Goal: Information Seeking & Learning: Learn about a topic

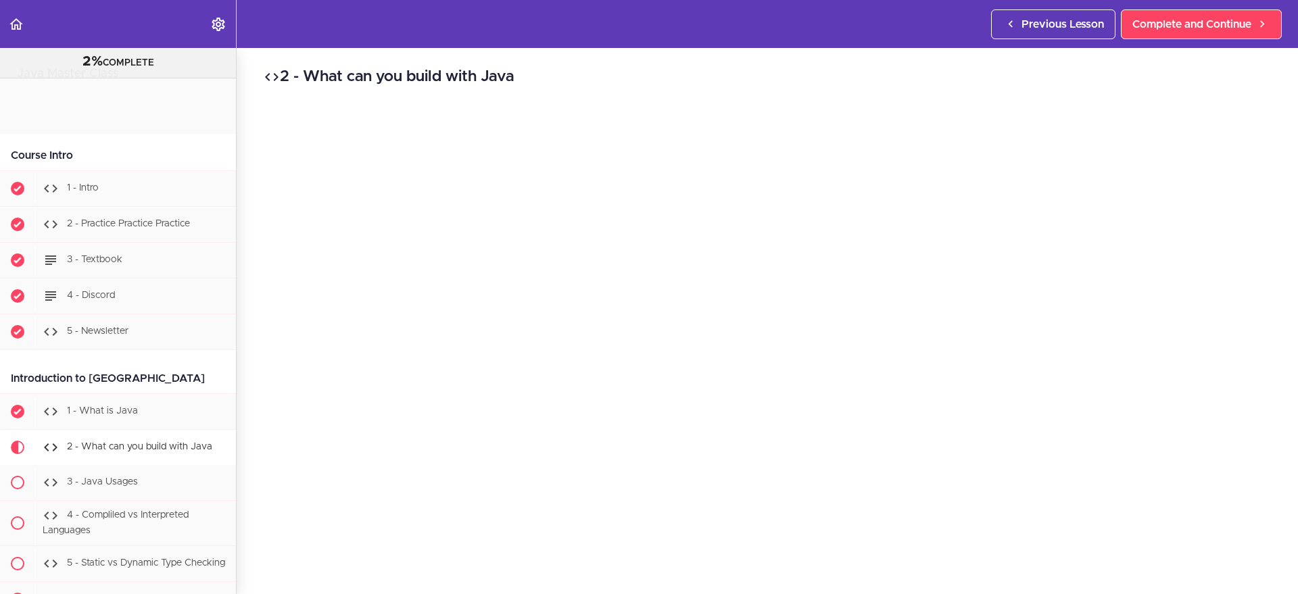
scroll to position [331, 0]
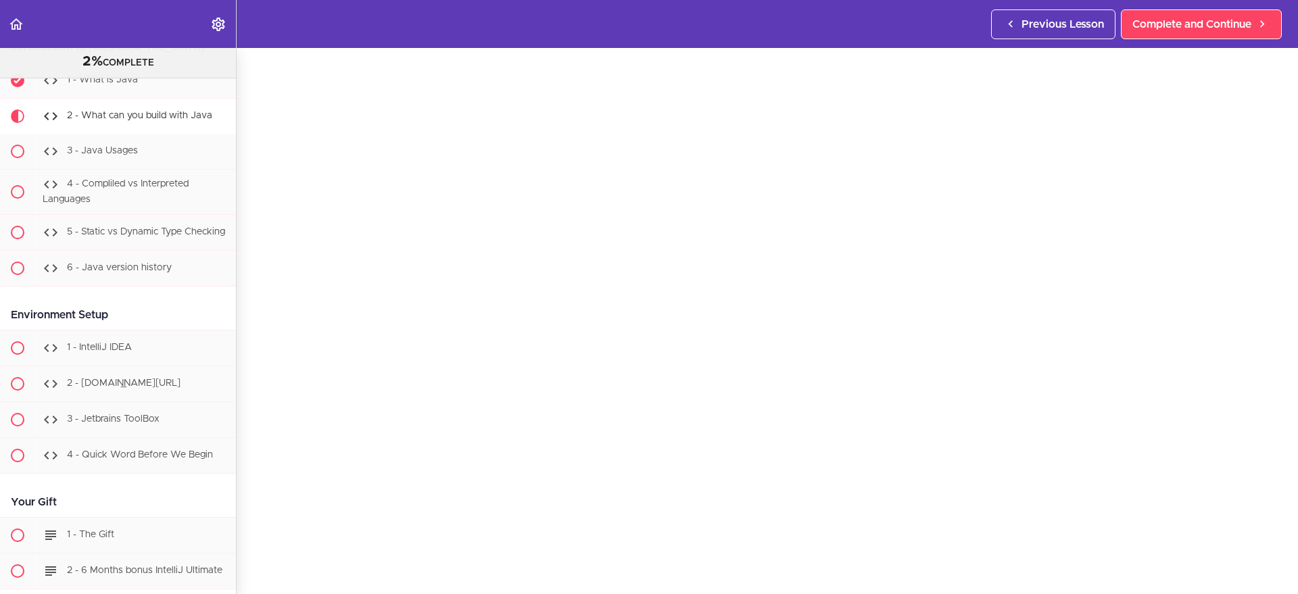
click at [1121, 9] on link "Complete and Continue" at bounding box center [1201, 24] width 161 height 30
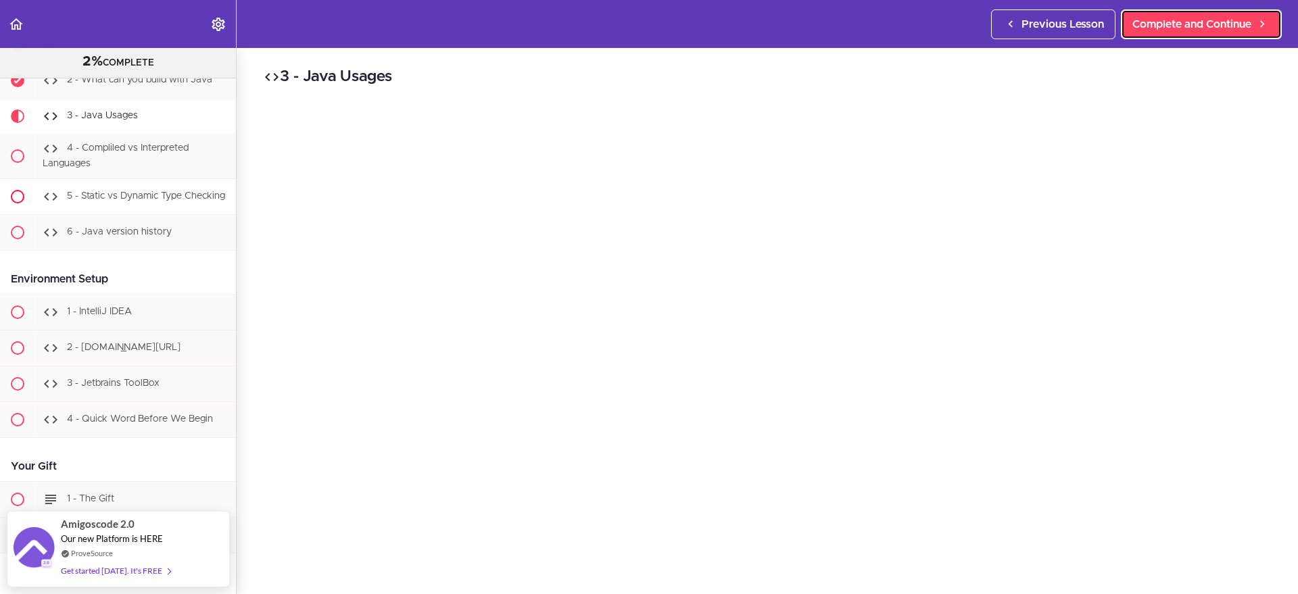
scroll to position [85, 0]
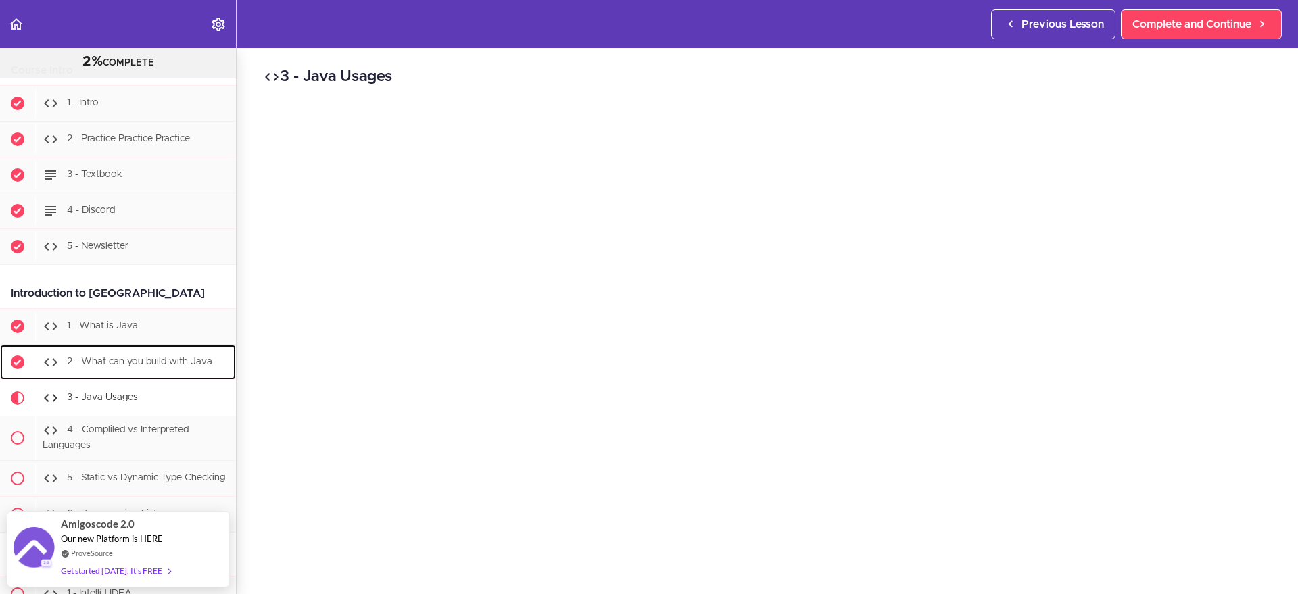
click at [133, 362] on span "2 - What can you build with Java" at bounding box center [139, 361] width 145 height 9
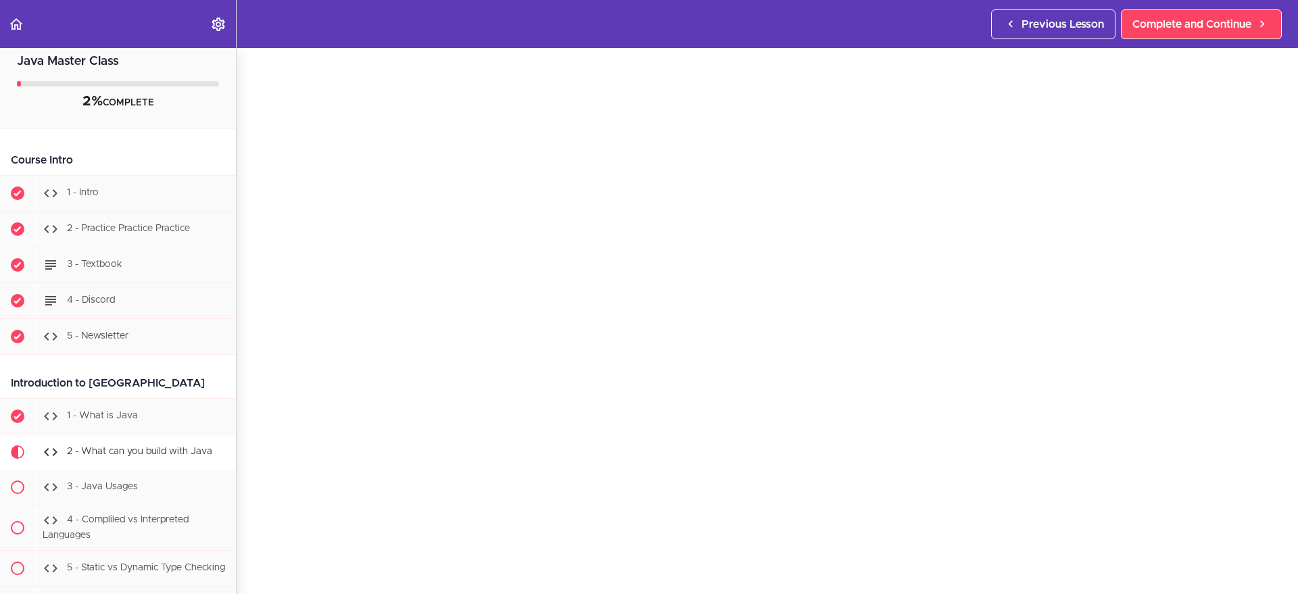
scroll to position [67, 0]
click at [1208, 23] on span "Complete and Continue" at bounding box center [1192, 24] width 119 height 16
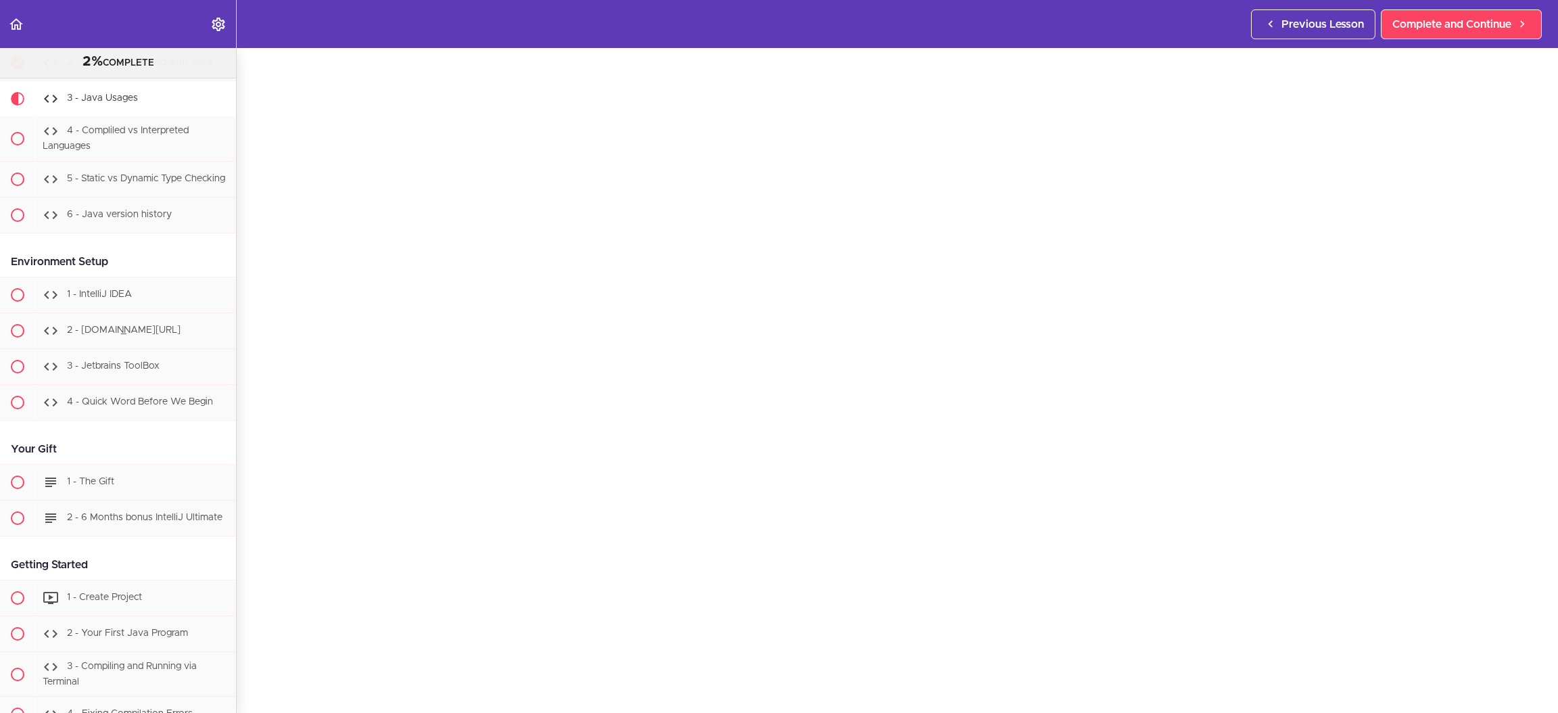
scroll to position [42, 0]
click at [1298, 22] on span "Complete and Continue" at bounding box center [1451, 24] width 119 height 16
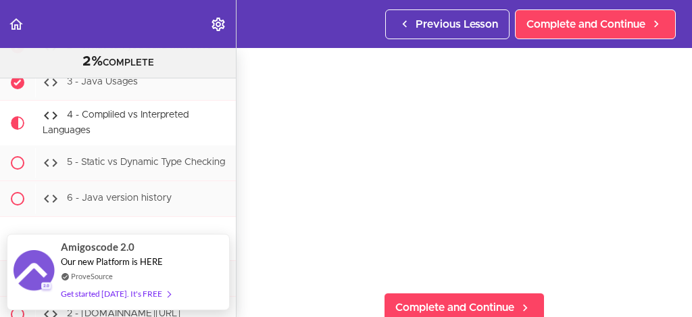
scroll to position [53, 0]
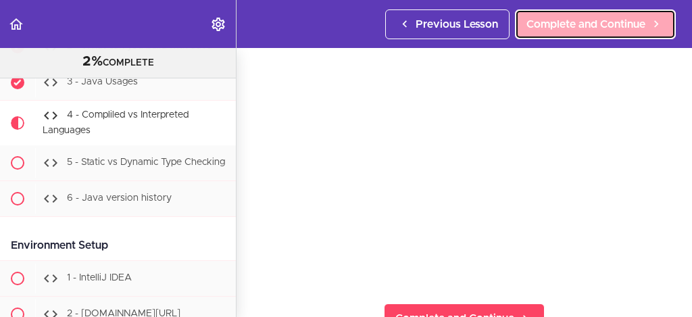
click at [577, 21] on span "Complete and Continue" at bounding box center [586, 24] width 119 height 16
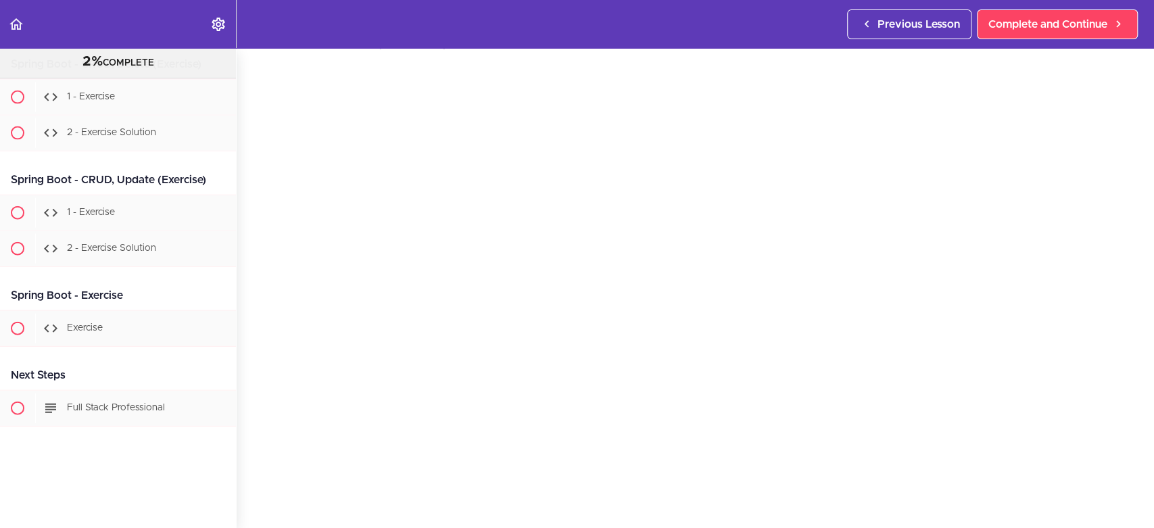
scroll to position [16002, 0]
